Goal: Information Seeking & Learning: Learn about a topic

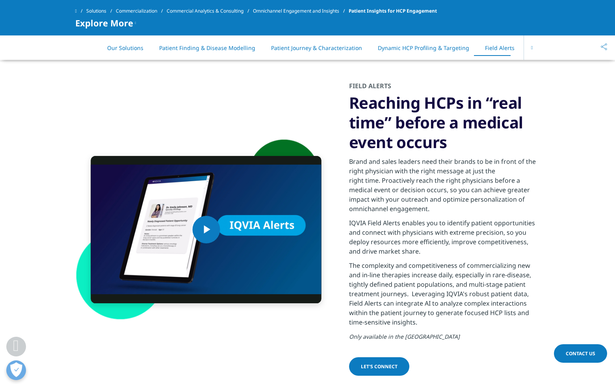
scroll to position [2198, 0]
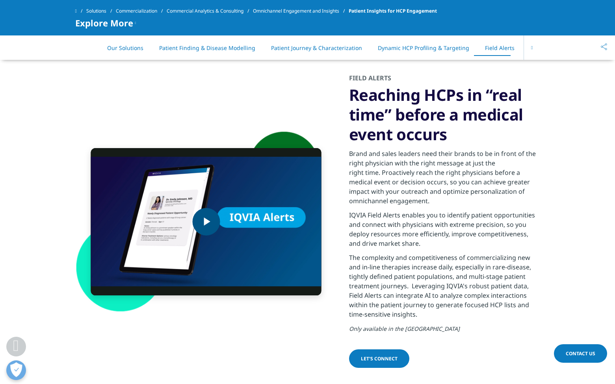
click at [239, 226] on img "Video Player" at bounding box center [206, 221] width 230 height 147
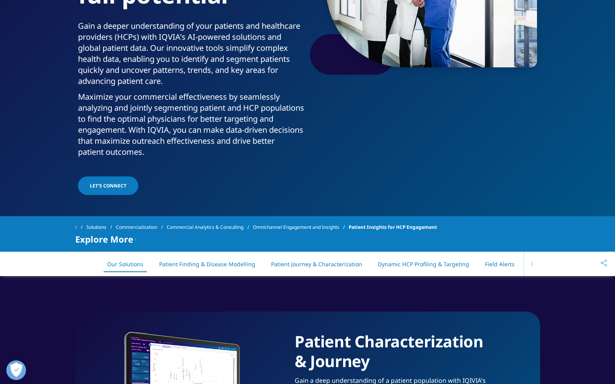
scroll to position [0, 0]
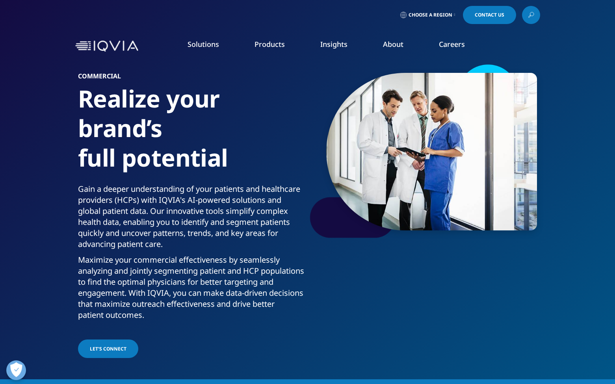
click at [509, 99] on link "Health Data Apps & AI" at bounding box center [539, 99] width 143 height 9
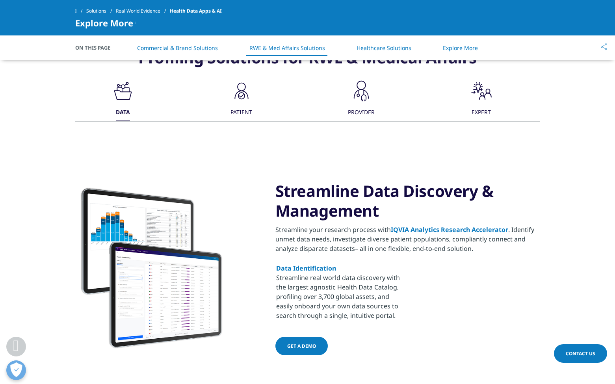
scroll to position [672, 0]
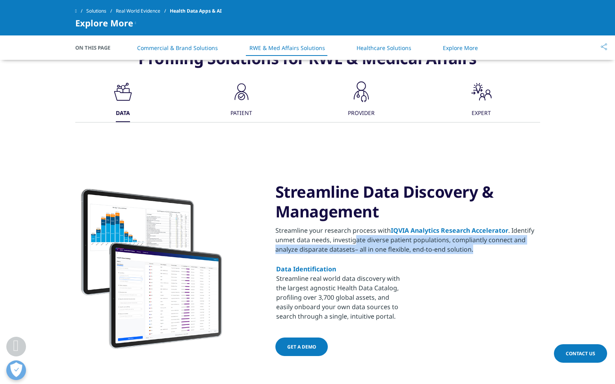
drag, startPoint x: 355, startPoint y: 242, endPoint x: 483, endPoint y: 245, distance: 128.0
click at [483, 245] on p "Streamline your research process with IQVIA Analytics Research Accelerator . Id…" at bounding box center [407, 240] width 265 height 28
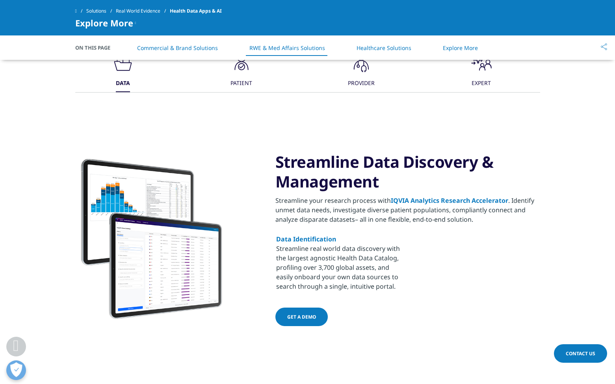
scroll to position [729, 0]
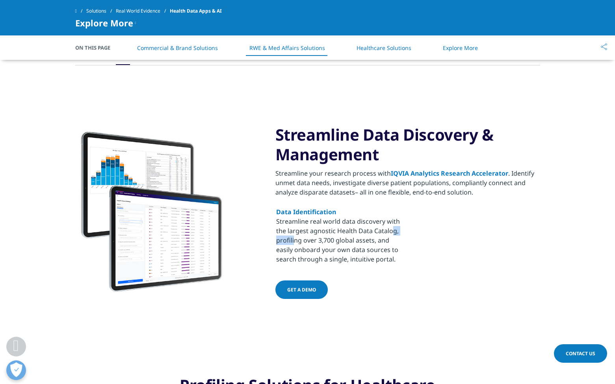
drag, startPoint x: 353, startPoint y: 224, endPoint x: 384, endPoint y: 233, distance: 32.0
click at [384, 232] on p "Data Identification Streamline real world data discovery with the largest agnos…" at bounding box center [338, 235] width 125 height 57
click at [384, 233] on p "Data Identification Streamline real world data discovery with the largest agnos…" at bounding box center [338, 235] width 125 height 57
drag, startPoint x: 345, startPoint y: 245, endPoint x: 398, endPoint y: 250, distance: 53.1
click at [398, 250] on p "Data Identification Streamline real world data discovery with the largest agnos…" at bounding box center [338, 235] width 125 height 57
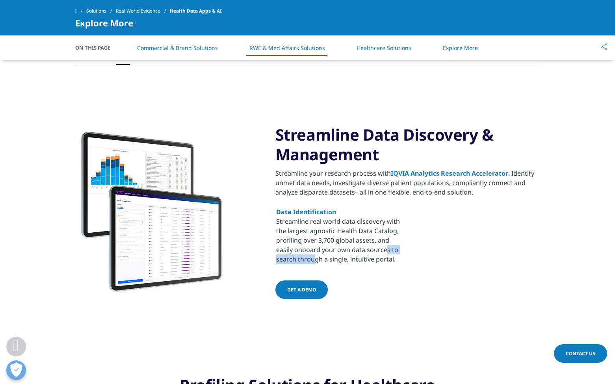
click at [398, 250] on p "Data Identification Streamline real world data discovery with the largest agnos…" at bounding box center [338, 235] width 125 height 57
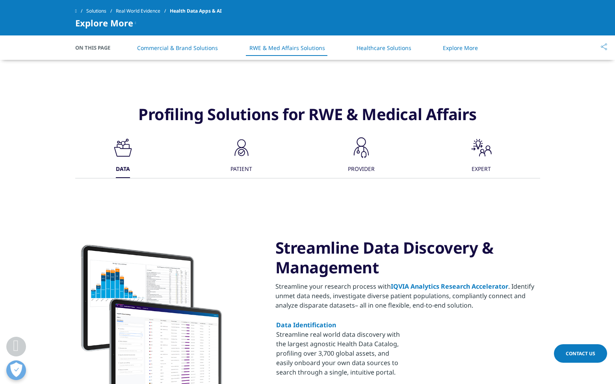
scroll to position [0, 0]
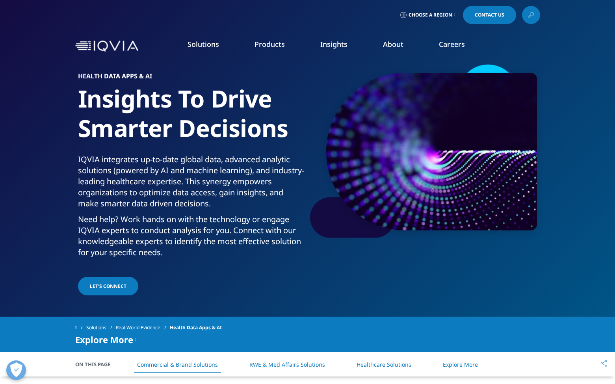
click at [501, 129] on link "Expert Ecosystem​" at bounding box center [539, 128] width 143 height 9
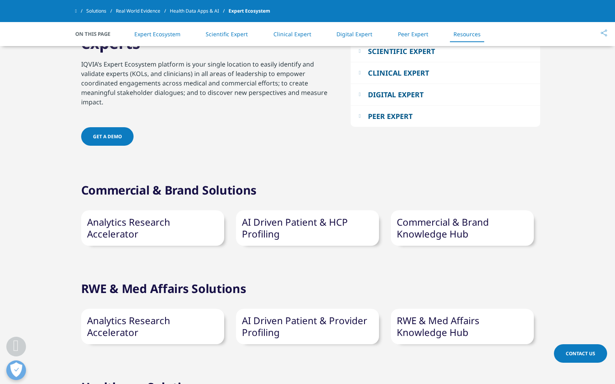
scroll to position [3141, 0]
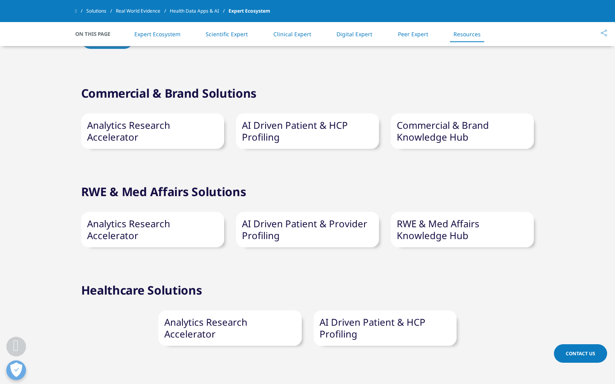
click at [326, 217] on link "AI Driven Patient & Provider Profiling" at bounding box center [304, 229] width 125 height 25
